Goal: Find specific page/section: Find specific page/section

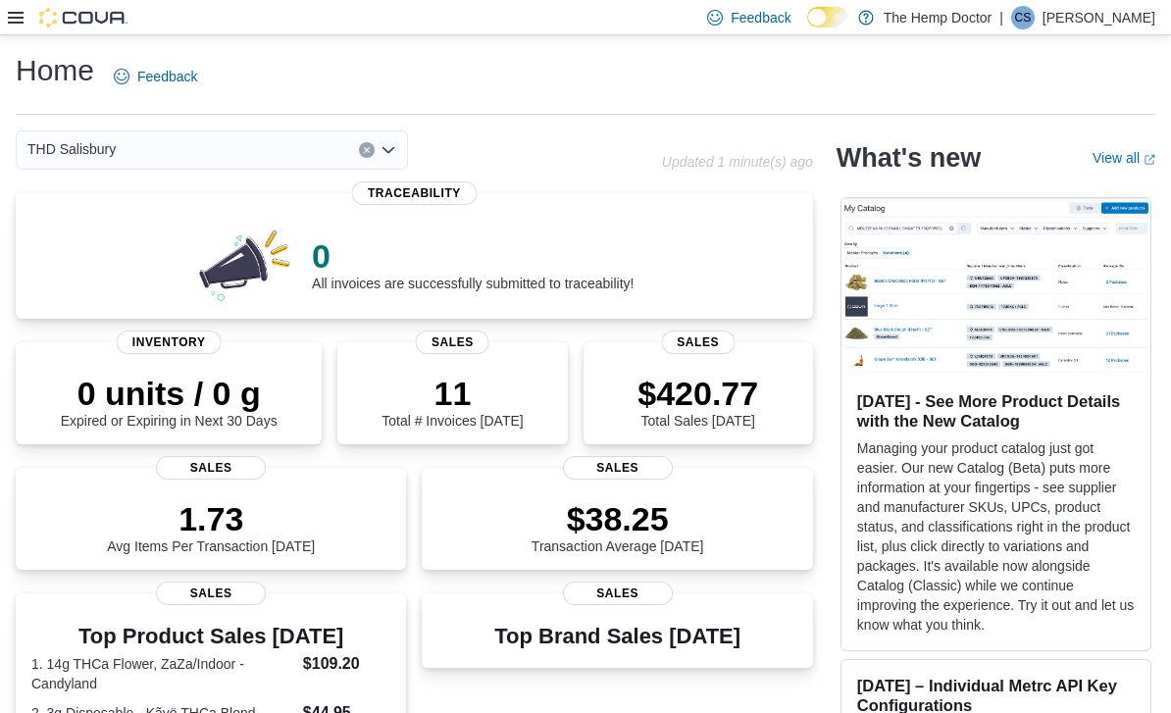
click at [384, 155] on icon "Open list of options" at bounding box center [389, 150] width 16 height 16
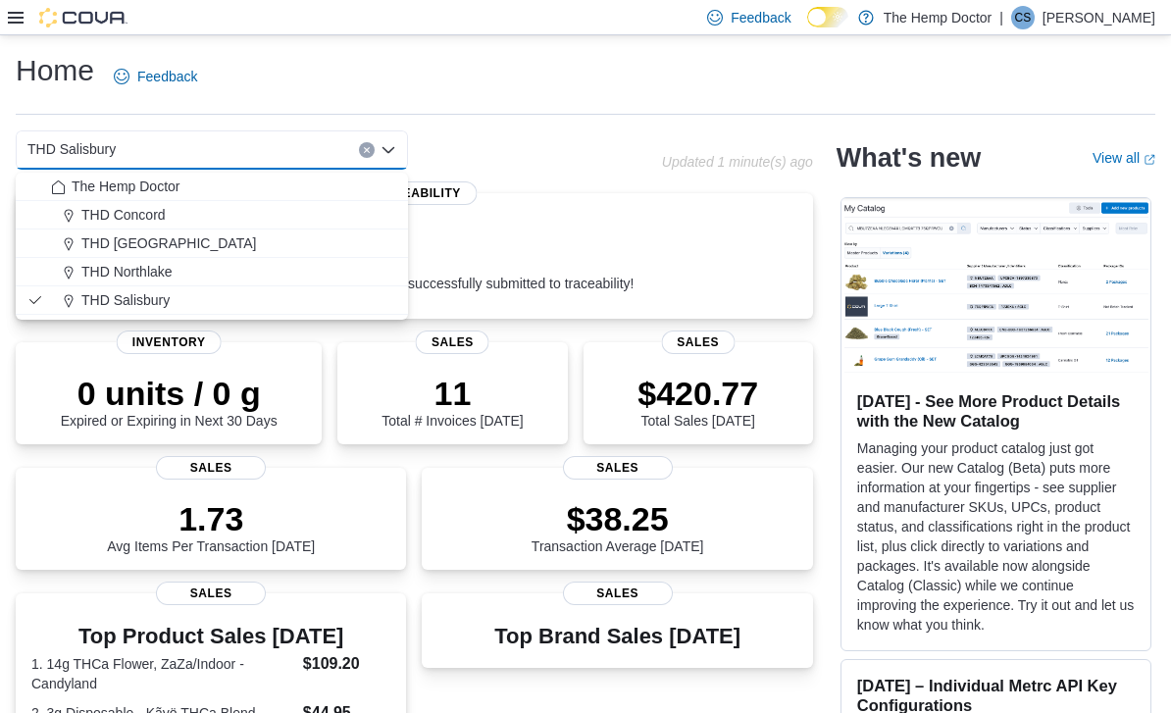
click at [147, 279] on span "THD Northlake" at bounding box center [126, 272] width 91 height 20
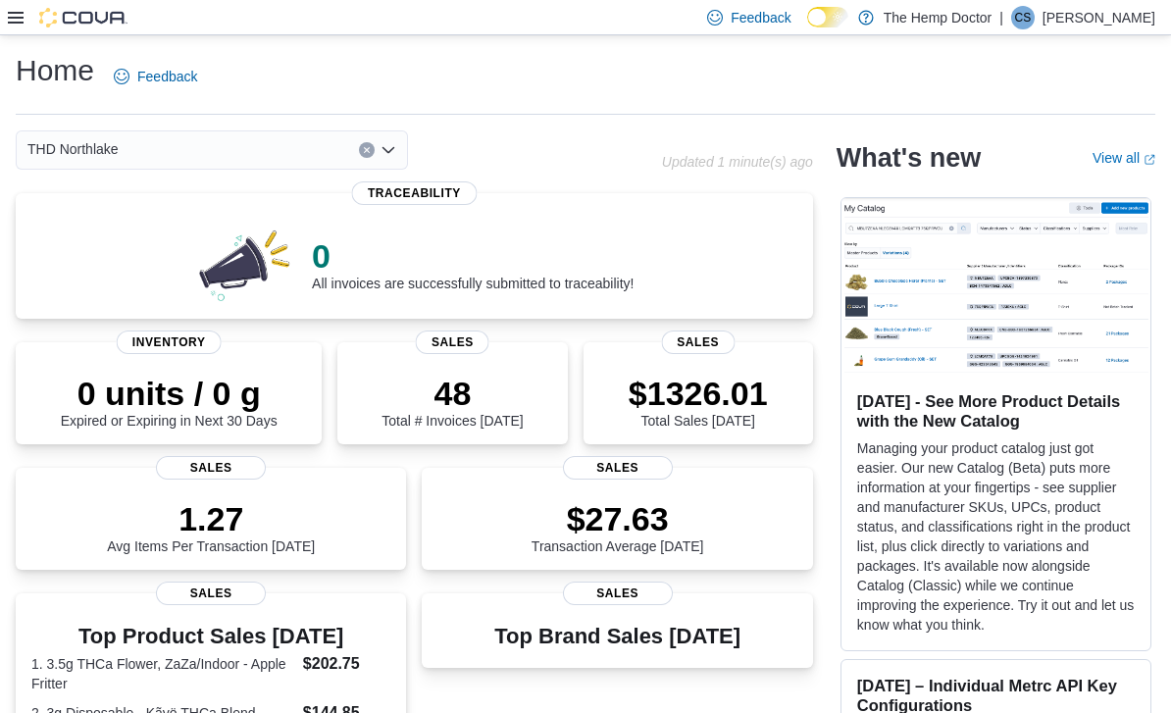
click at [379, 157] on div "THD Northlake Combo box. Selected. THD [GEOGRAPHIC_DATA]. Press Backspace to de…" at bounding box center [212, 149] width 392 height 39
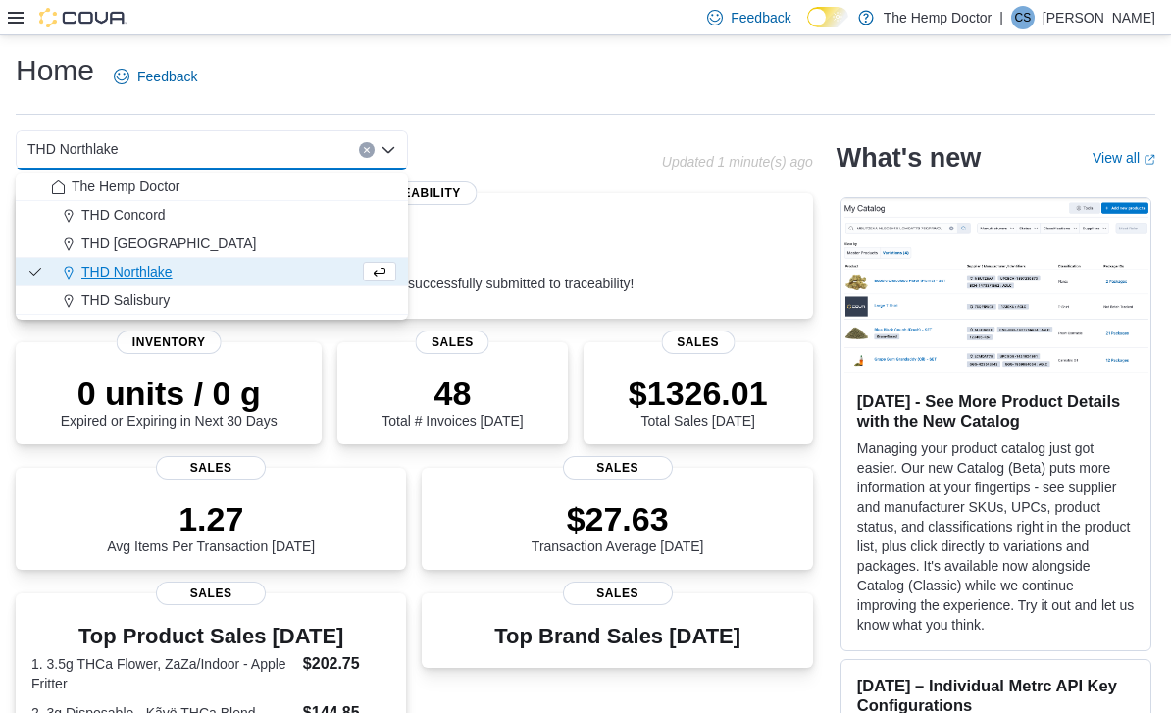
click at [168, 244] on span "THD [GEOGRAPHIC_DATA]" at bounding box center [168, 243] width 175 height 20
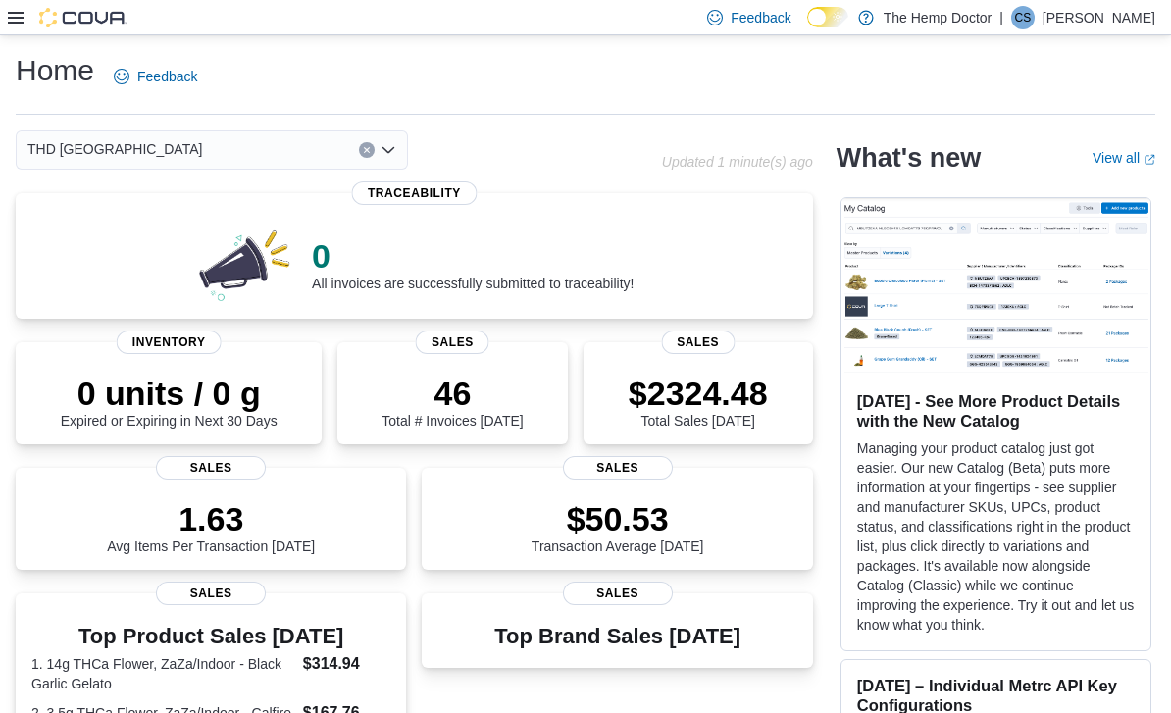
click at [384, 162] on div "THD [GEOGRAPHIC_DATA] Combo box. Selected. THD [GEOGRAPHIC_DATA]. Press Backspa…" at bounding box center [212, 149] width 392 height 39
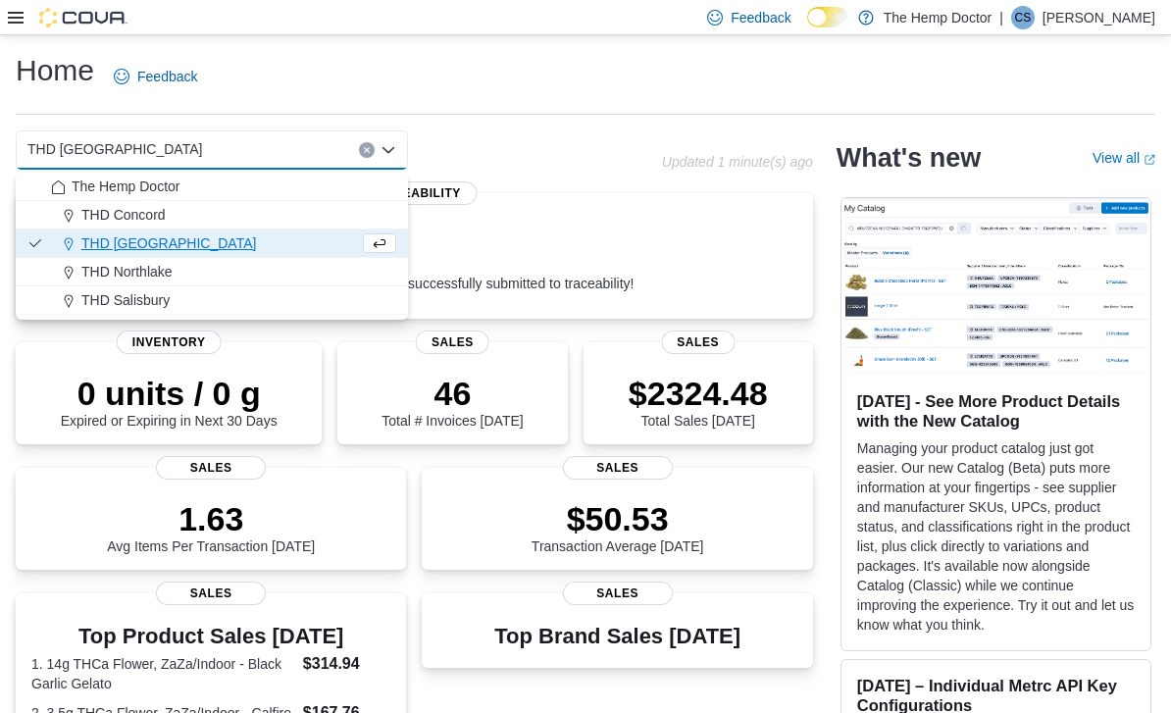
click at [158, 214] on span "THD Concord" at bounding box center [123, 215] width 84 height 20
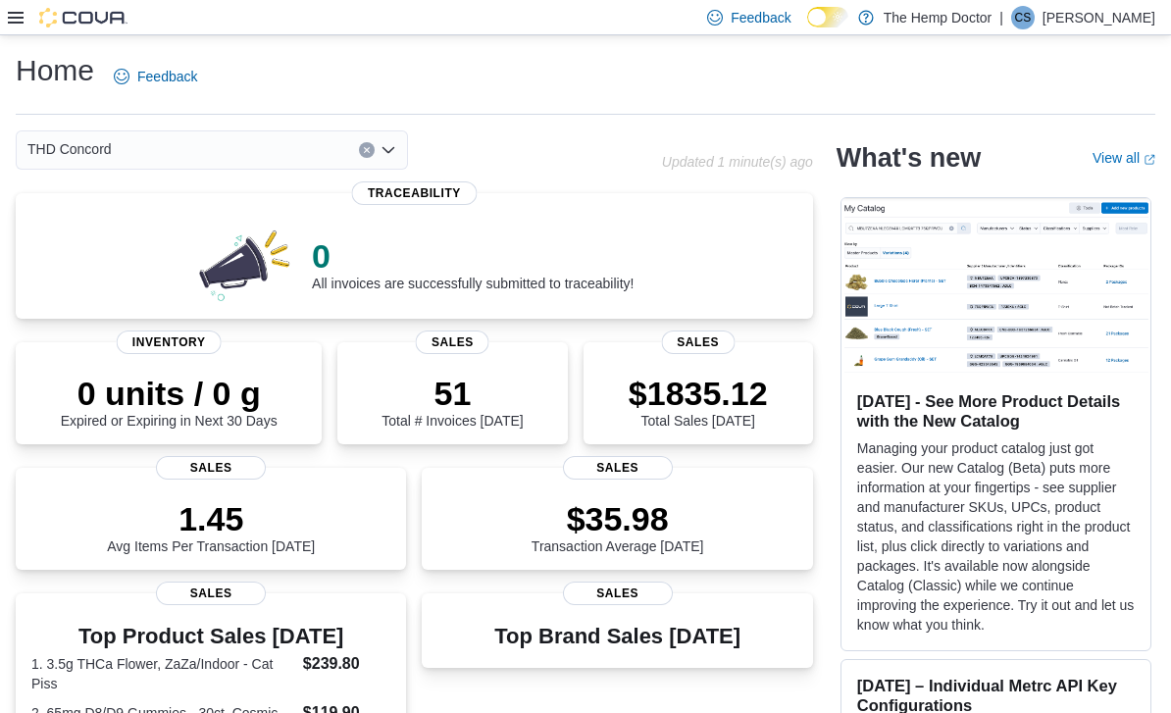
click at [390, 162] on div "THD Concord Combo box. Selected. THD [GEOGRAPHIC_DATA]. Press Backspace to dele…" at bounding box center [212, 149] width 392 height 39
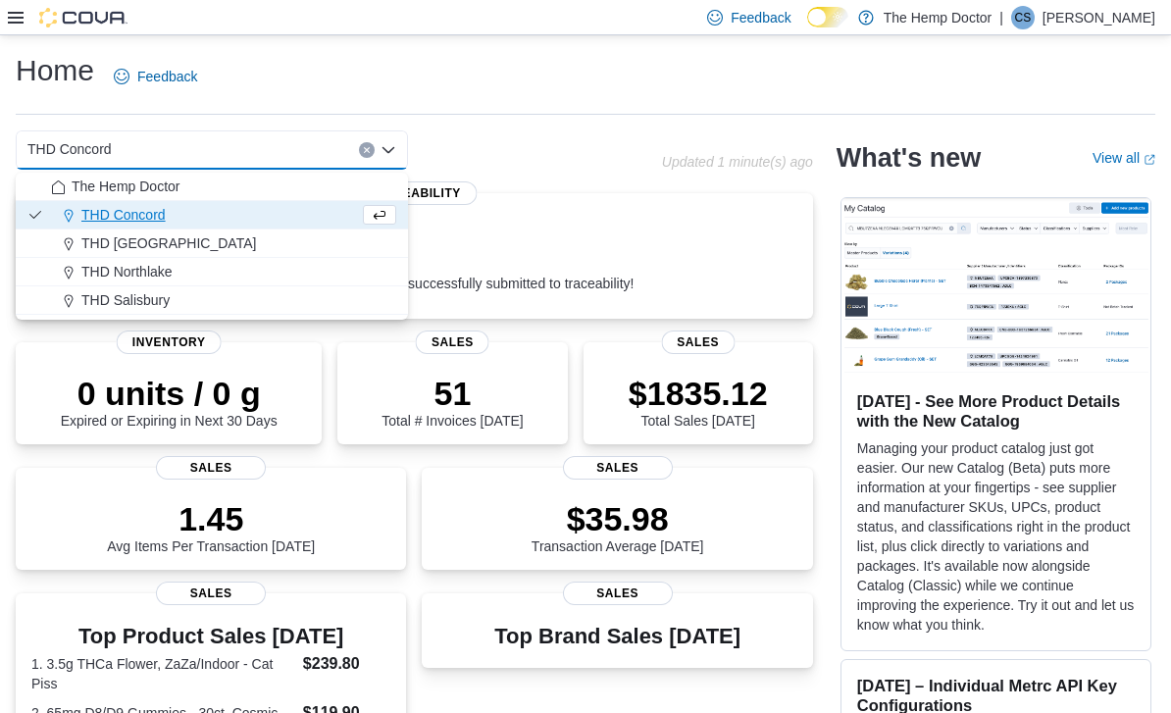
click at [157, 181] on span "The Hemp Doctor" at bounding box center [126, 187] width 108 height 20
